Goal: Task Accomplishment & Management: Manage account settings

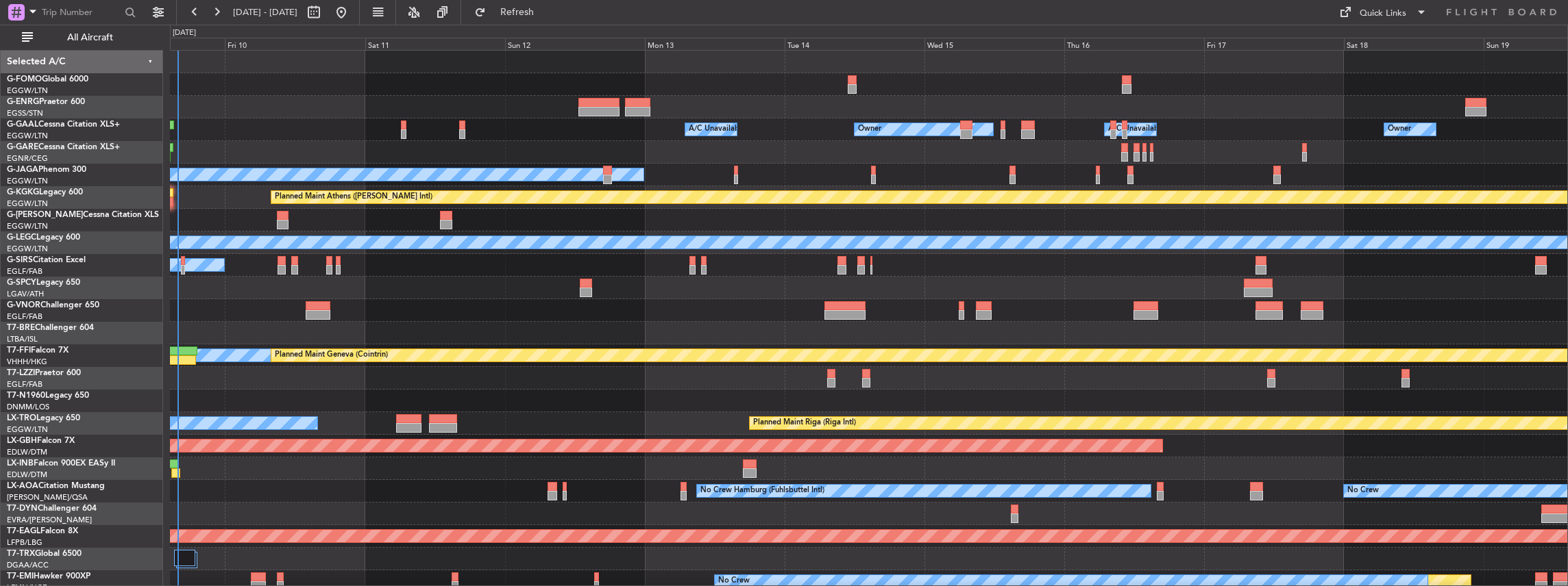
click at [457, 465] on div "Owner A/C Unavailable Owner A/C Unavailable Owner No Crew Planned Maint [GEOGRA…" at bounding box center [869, 412] width 1398 height 723
click at [83, 39] on span "All Aircraft" at bounding box center [90, 37] width 109 height 10
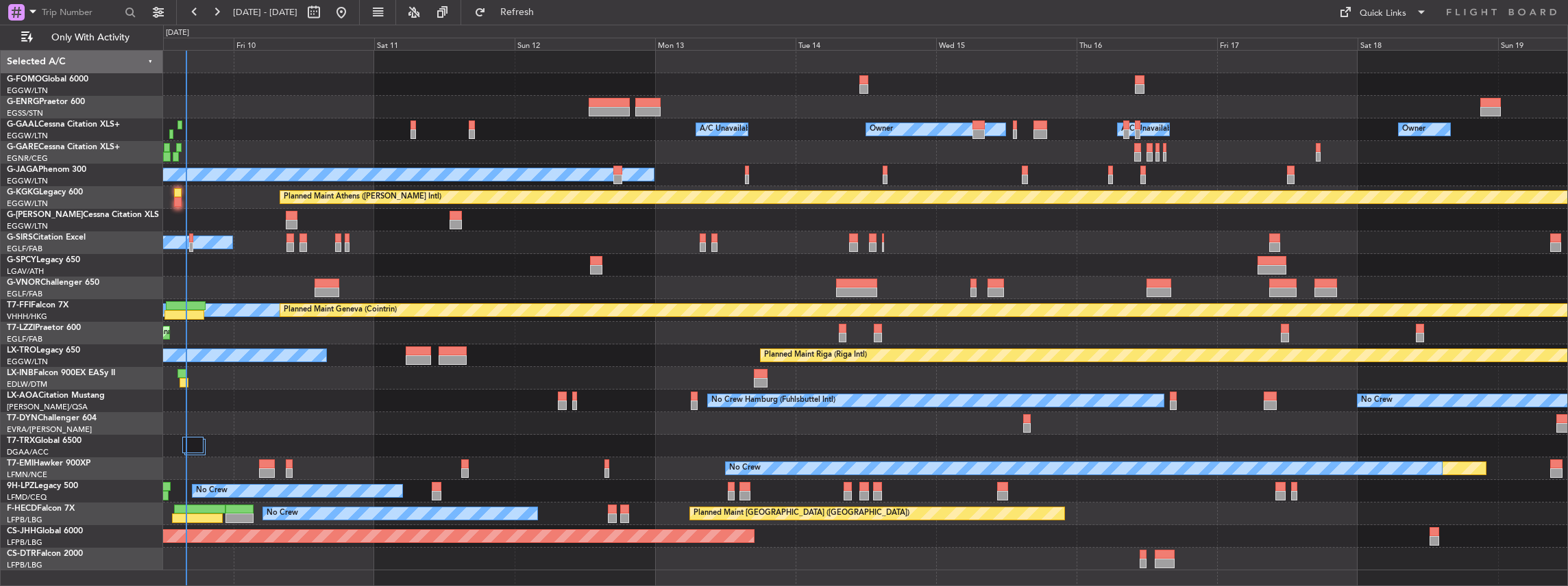
click at [430, 243] on div "A/C Unavailable Planned Maint [GEOGRAPHIC_DATA] ([GEOGRAPHIC_DATA])" at bounding box center [866, 242] width 1405 height 22
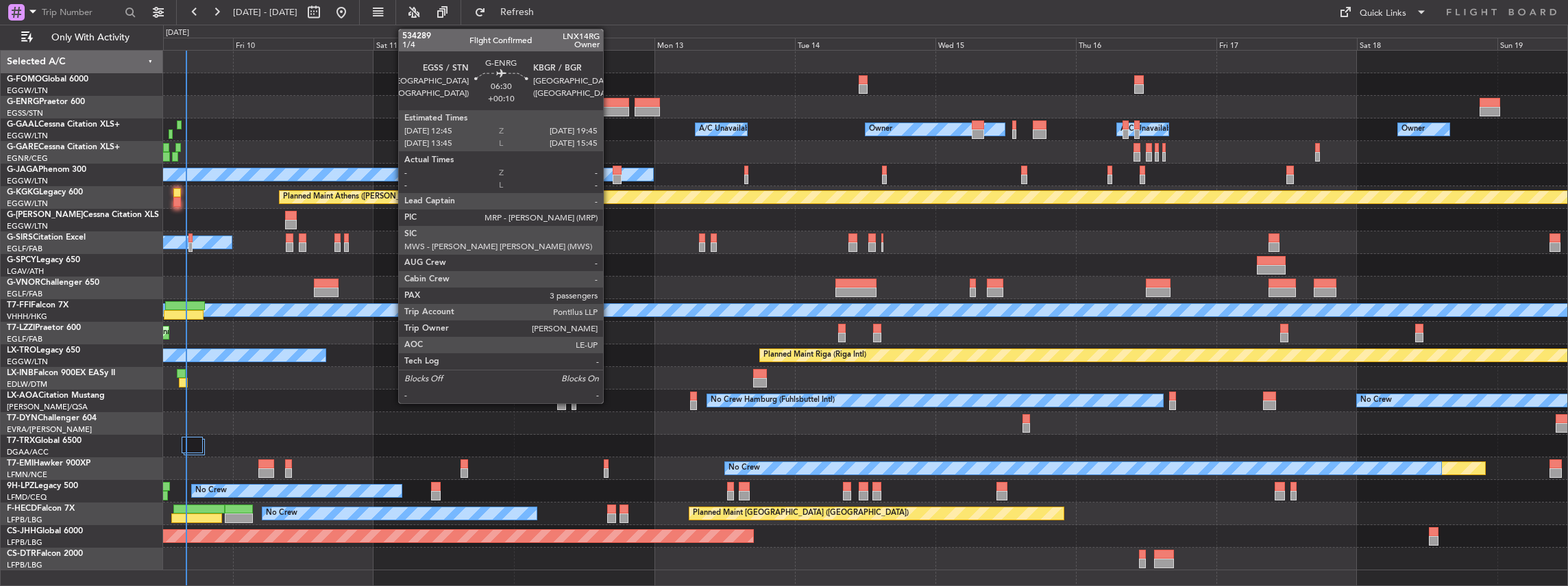
click at [610, 104] on div at bounding box center [608, 102] width 41 height 10
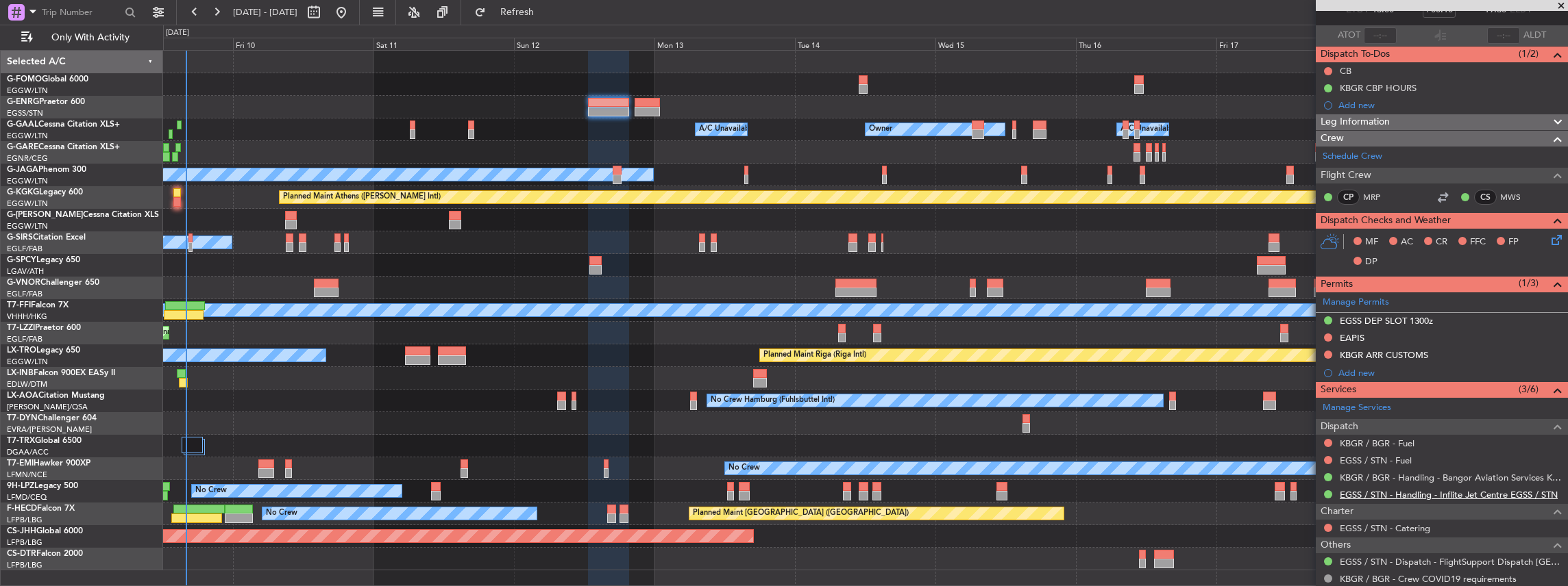
scroll to position [91, 0]
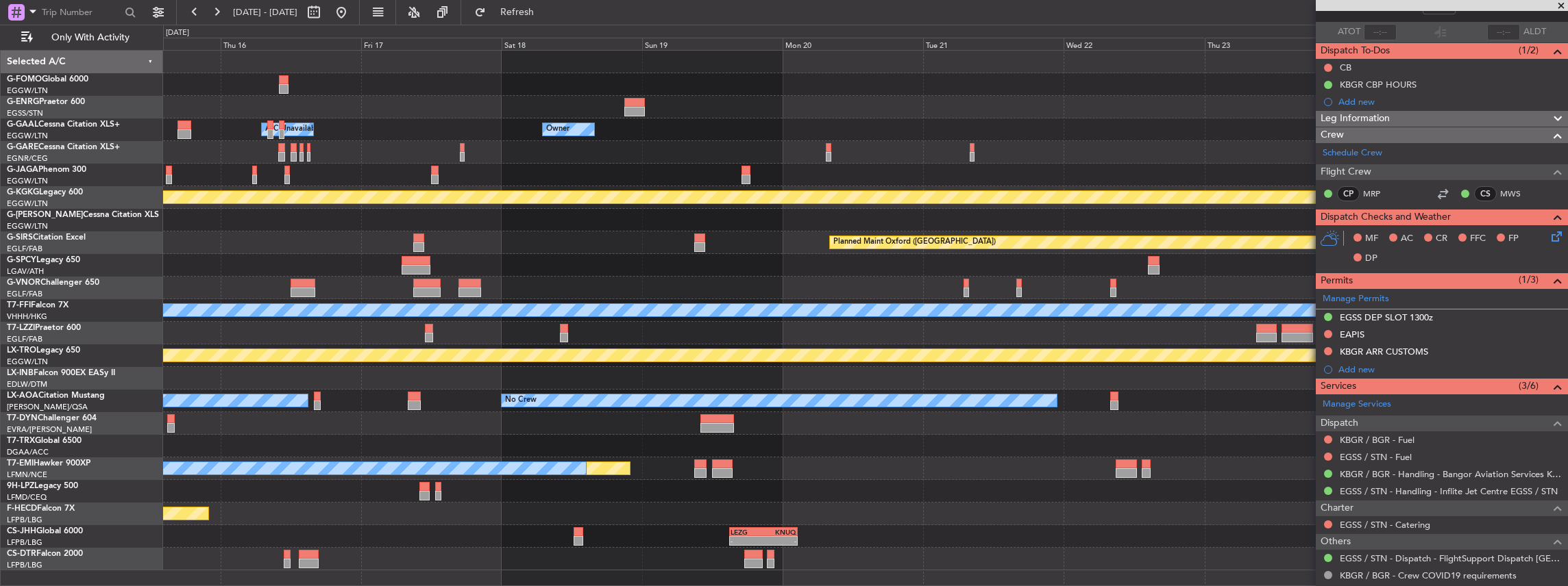
click at [330, 212] on div "Owner A/C Unavailable Owner Owner Owner A/C Unavailable Planned Maint [GEOGRAPH…" at bounding box center [866, 310] width 1405 height 520
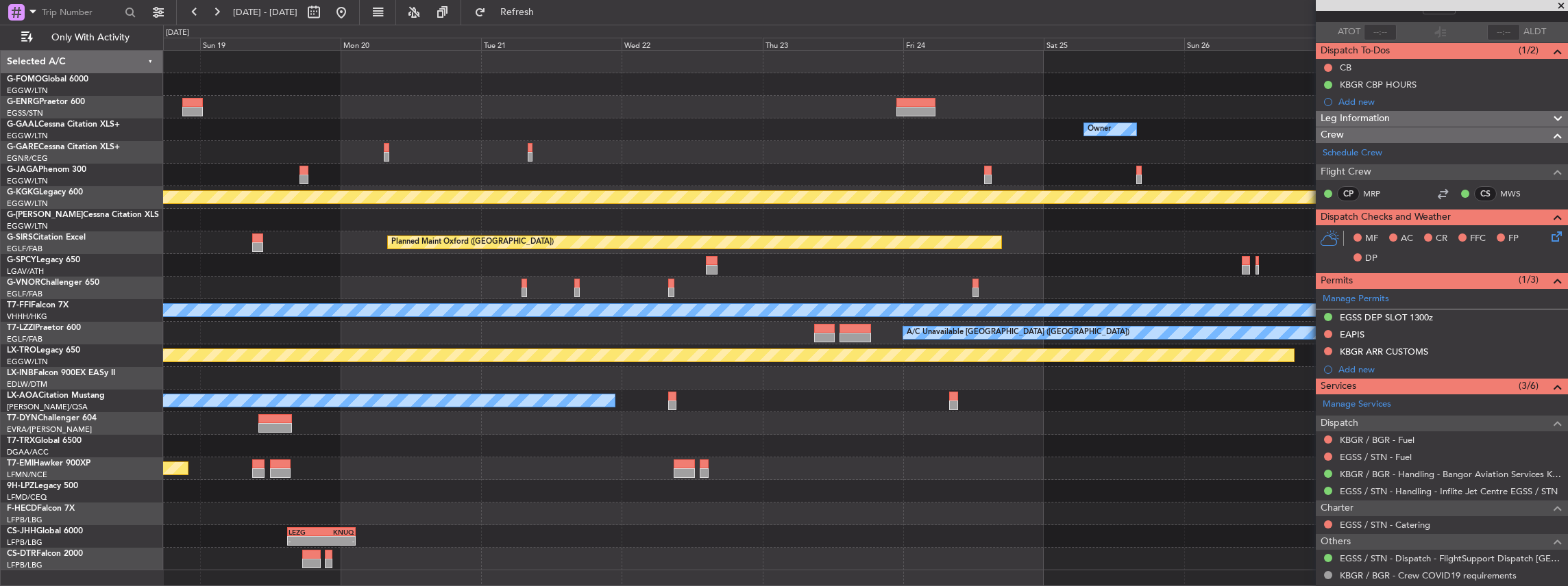
click at [517, 158] on div "Owner A/C Unavailable Owner Owner Planned Maint [GEOGRAPHIC_DATA] ([PERSON_NAME…" at bounding box center [866, 310] width 1405 height 520
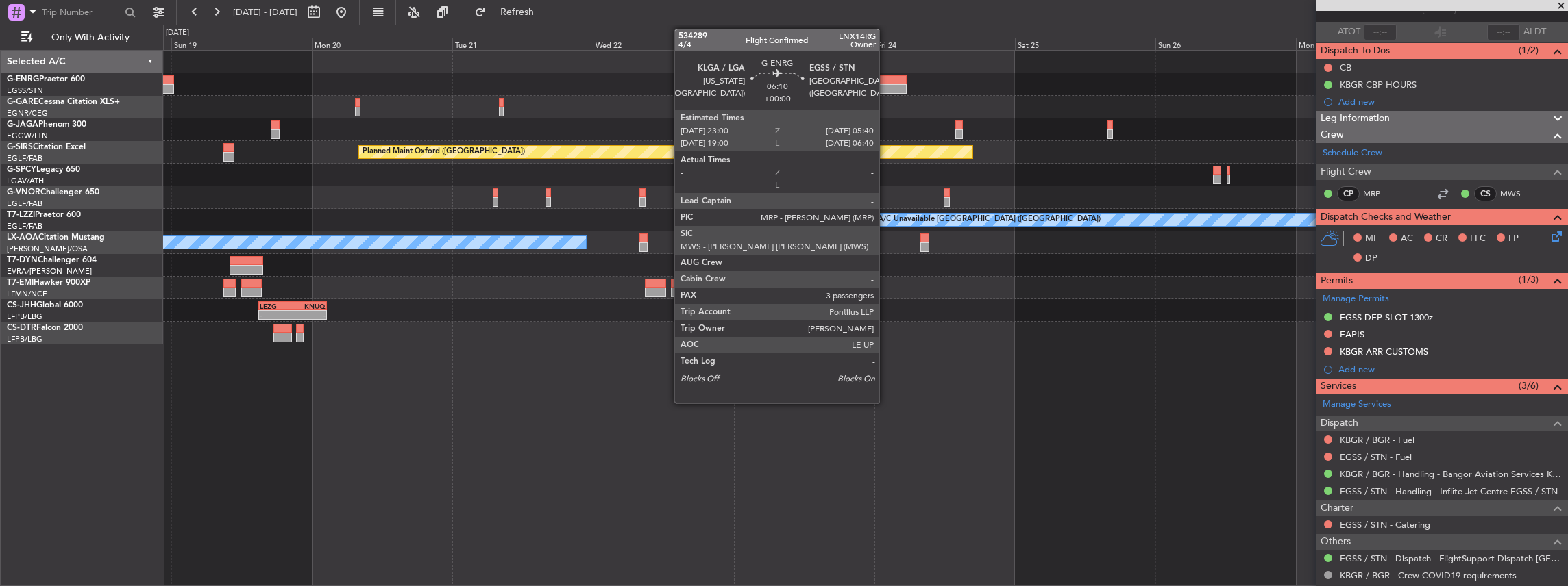
click at [886, 81] on div at bounding box center [887, 80] width 39 height 10
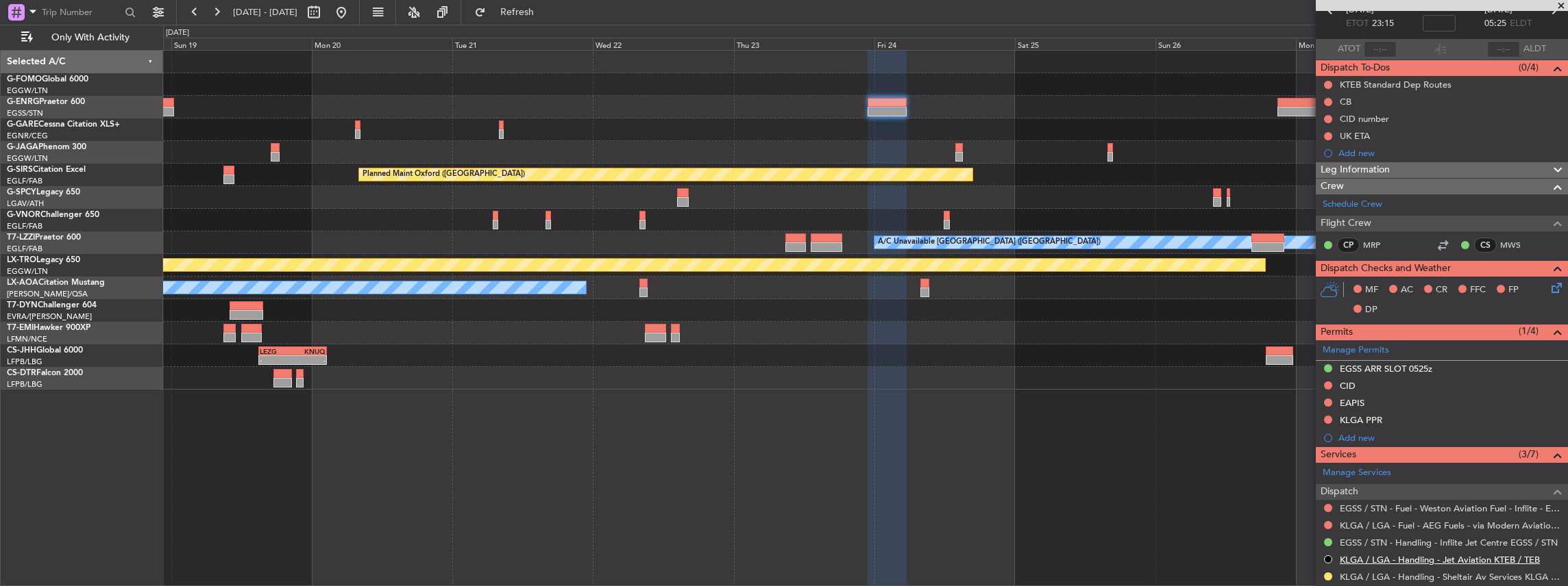
scroll to position [183, 0]
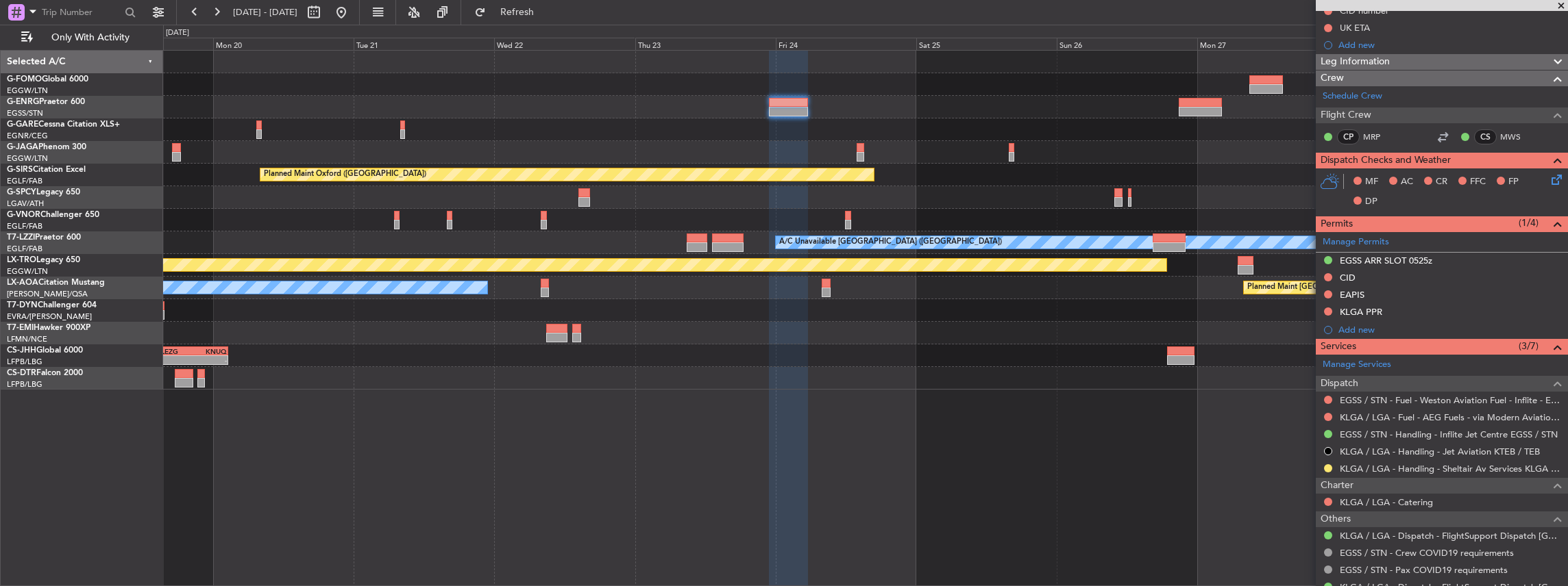
click at [1038, 160] on div "Planned Maint Oxford ([GEOGRAPHIC_DATA]) A/C Unavailable [GEOGRAPHIC_DATA] ([GE…" at bounding box center [866, 220] width 1405 height 339
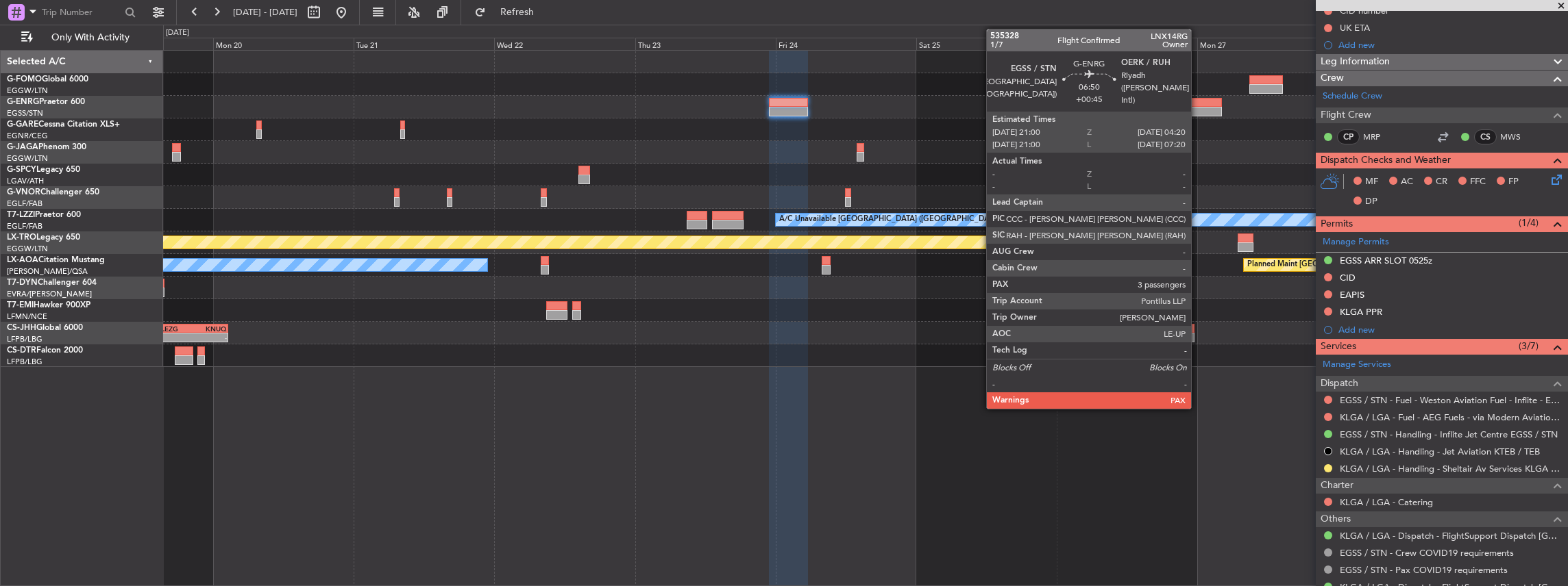
click at [1197, 107] on div at bounding box center [1200, 112] width 43 height 10
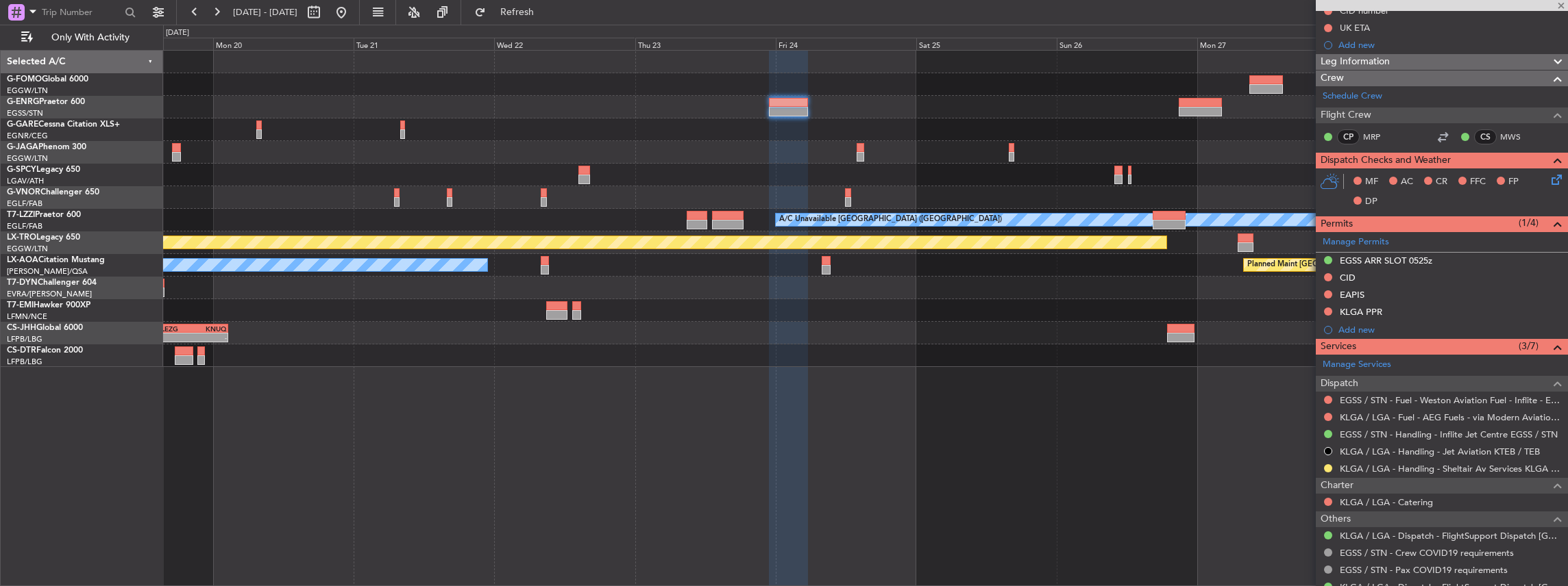
type input "+00:45"
type input "5"
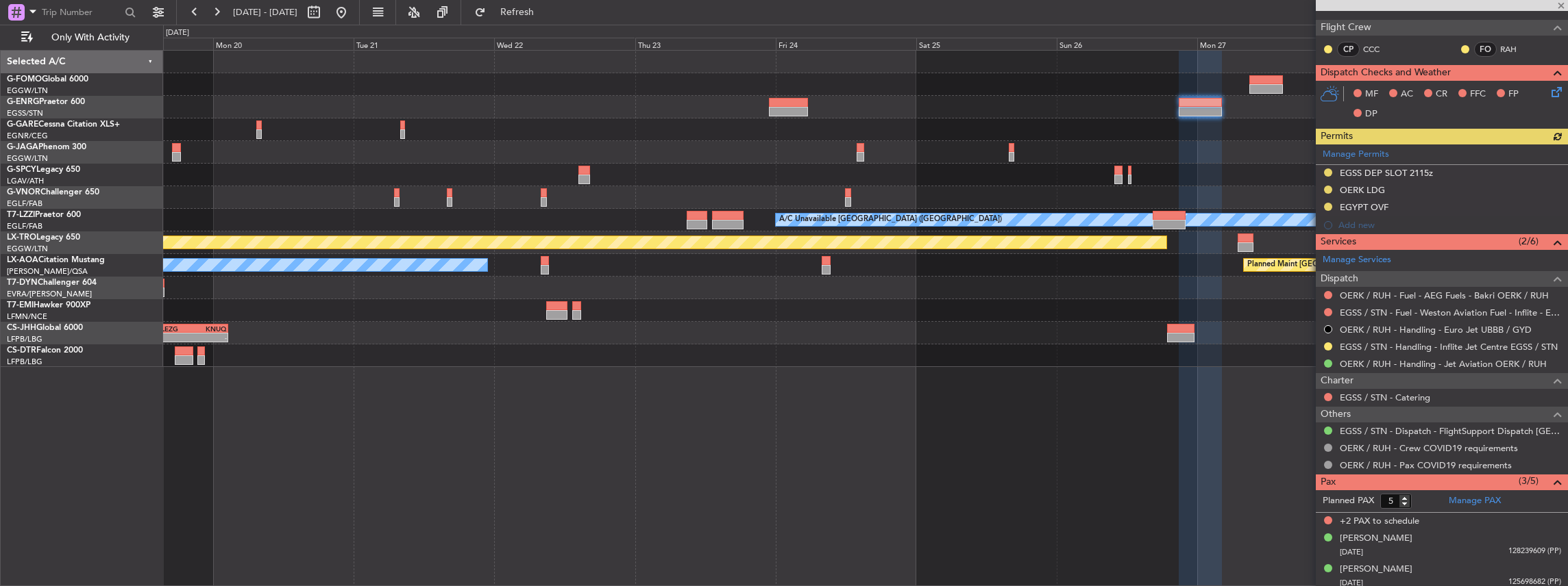
scroll to position [228, 0]
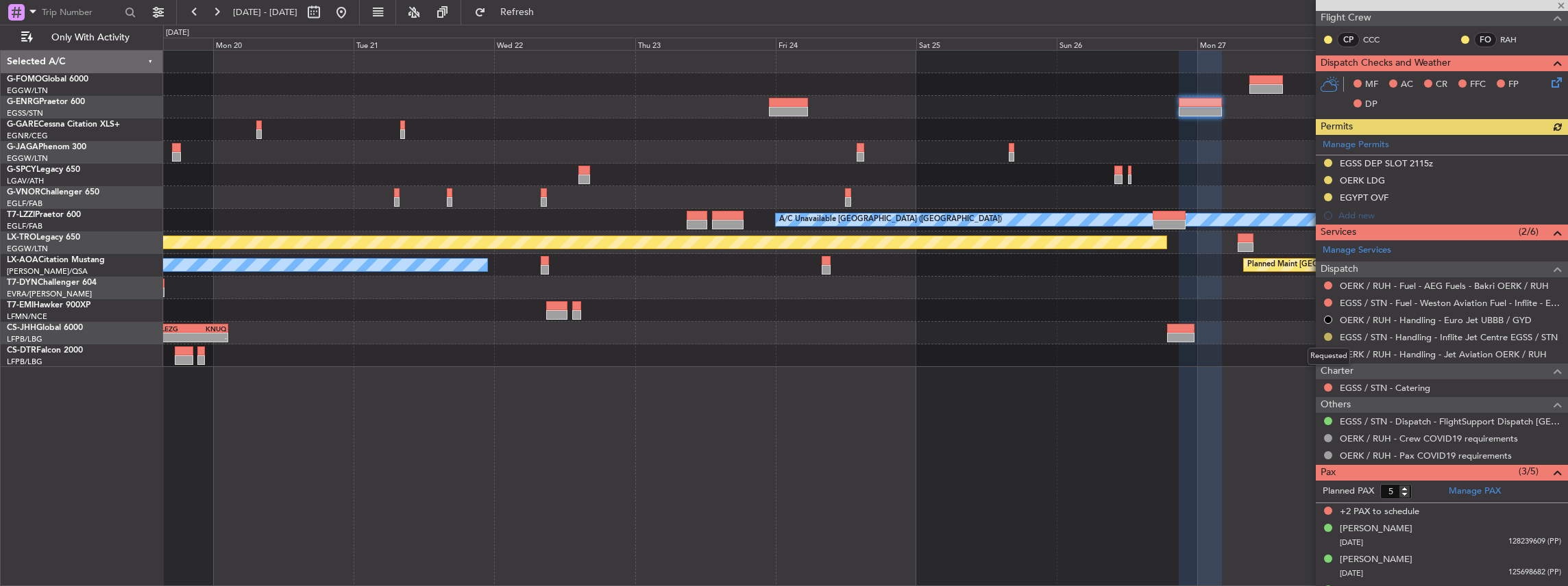
click at [1327, 334] on button at bounding box center [1328, 336] width 8 height 8
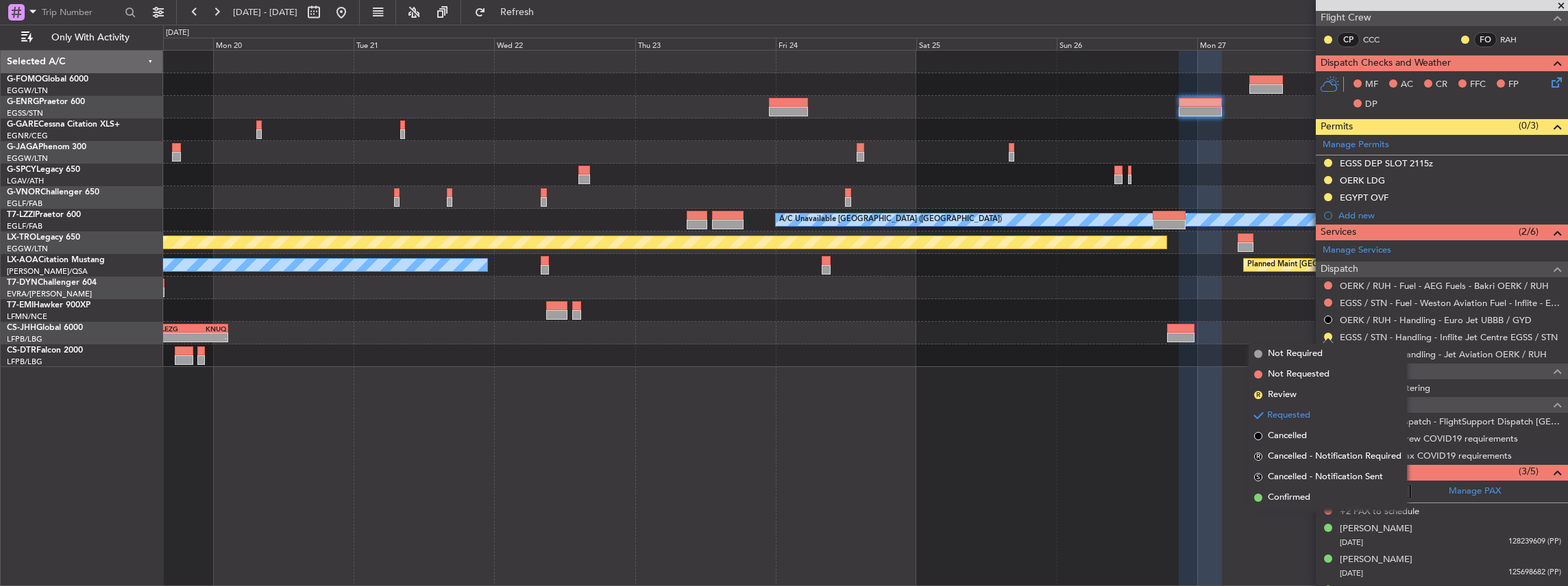
click at [1290, 498] on span "Confirmed" at bounding box center [1289, 497] width 43 height 13
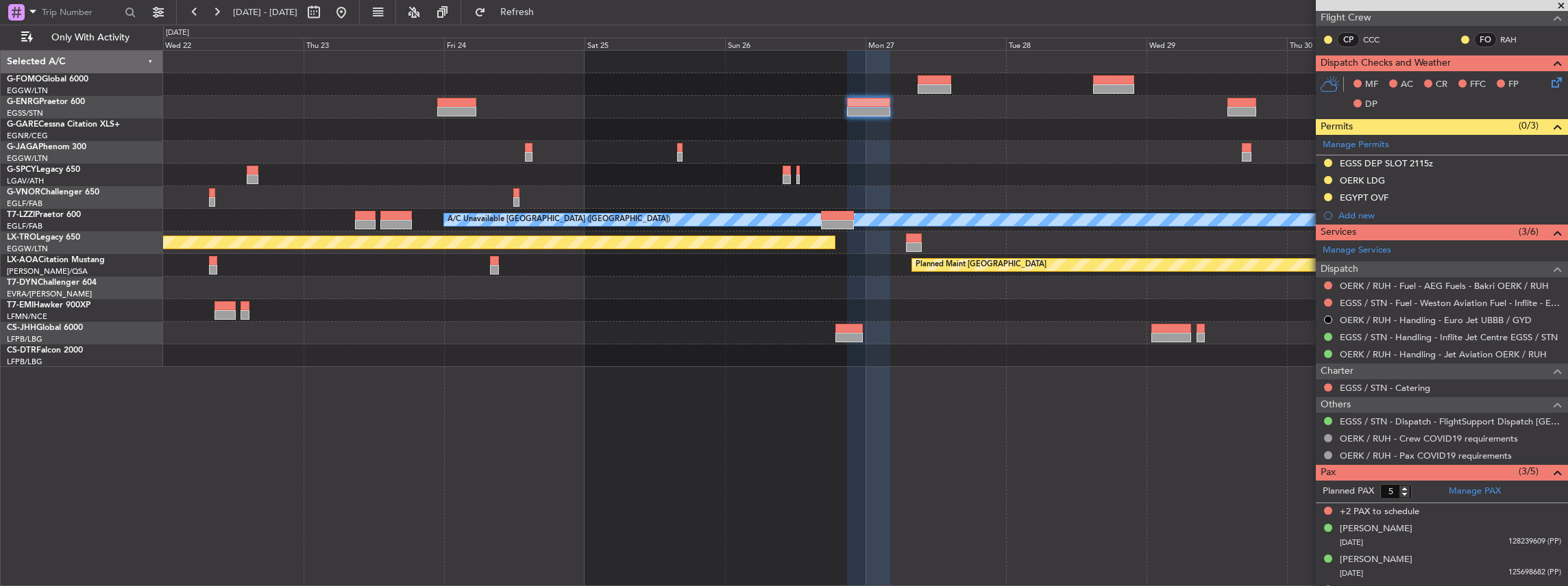
click at [899, 314] on div "A/C Unavailable [GEOGRAPHIC_DATA] ([GEOGRAPHIC_DATA]) Planned Maint [GEOGRAPHIC…" at bounding box center [866, 208] width 1405 height 316
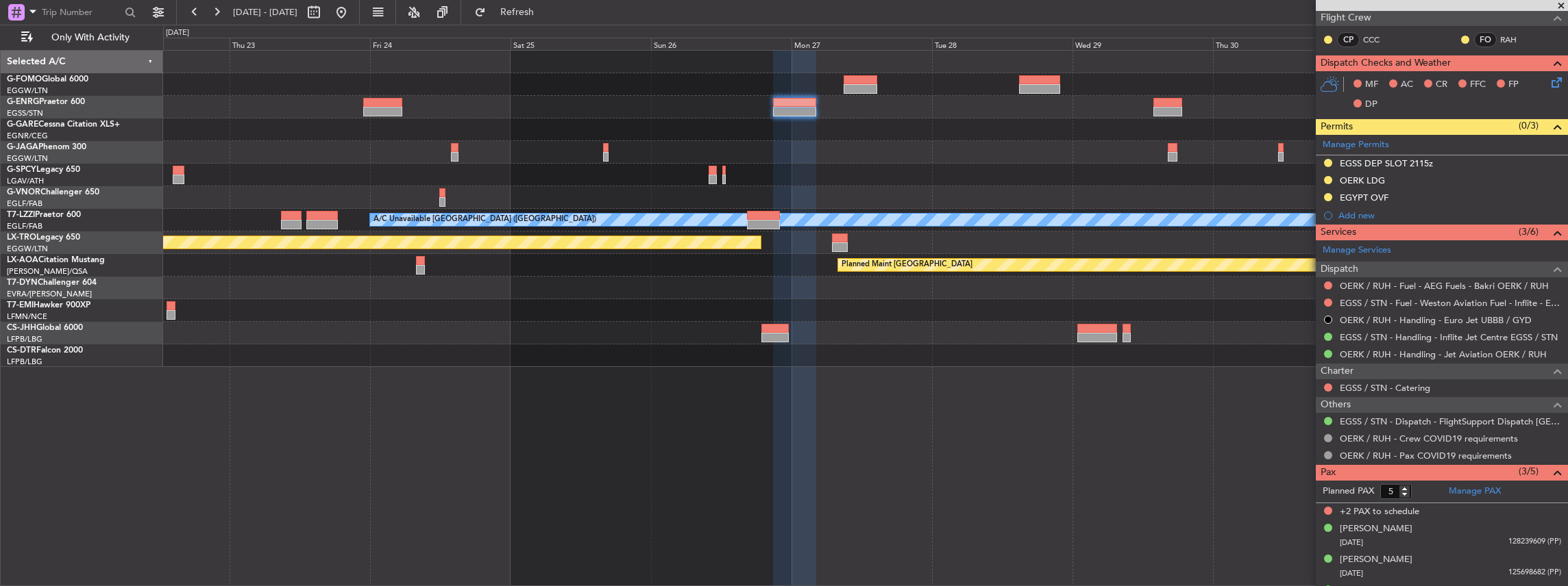
click at [868, 322] on div "A/C Unavailable [GEOGRAPHIC_DATA] ([GEOGRAPHIC_DATA]) Planned Maint [GEOGRAPHIC…" at bounding box center [866, 208] width 1405 height 316
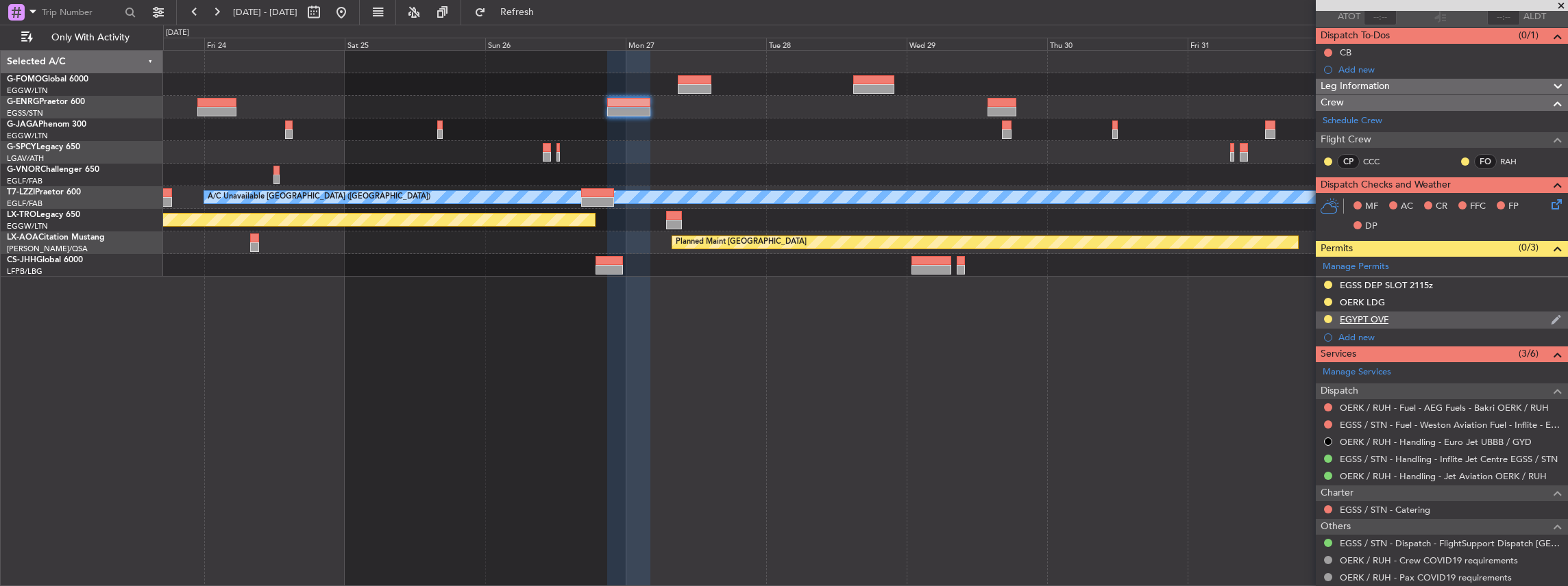
scroll to position [0, 0]
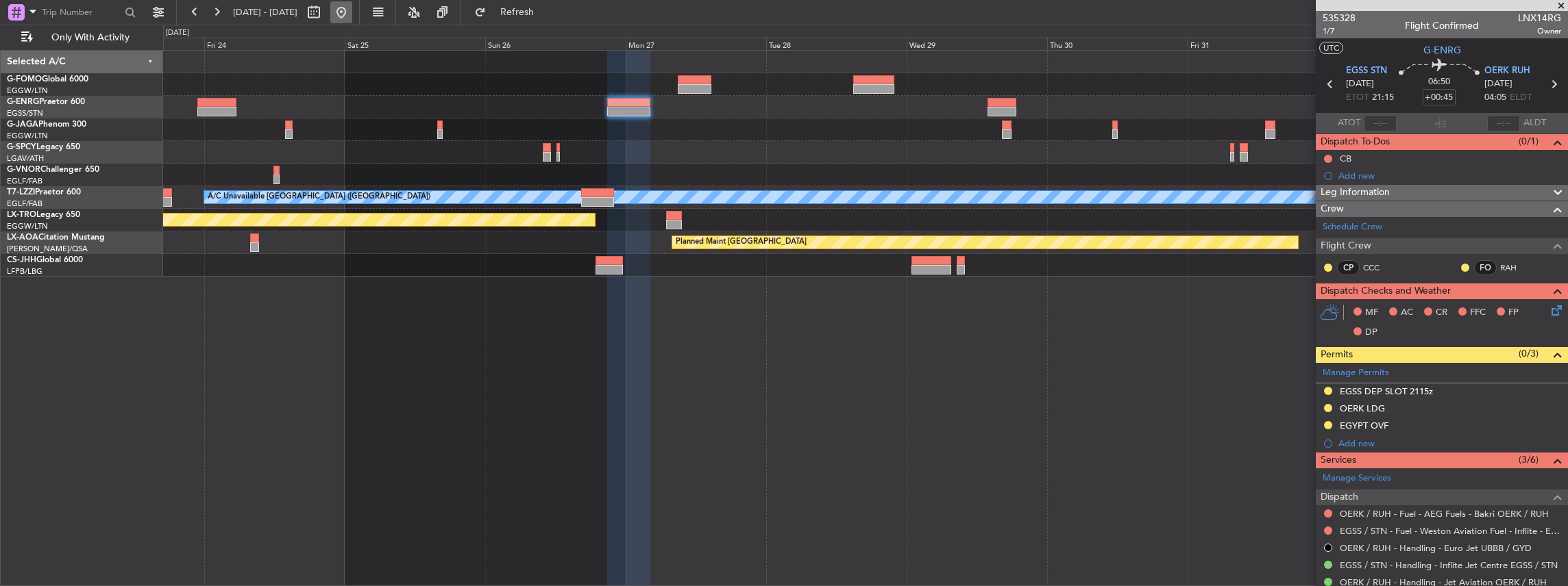
click at [352, 5] on button at bounding box center [341, 12] width 22 height 22
